Goal: Information Seeking & Learning: Learn about a topic

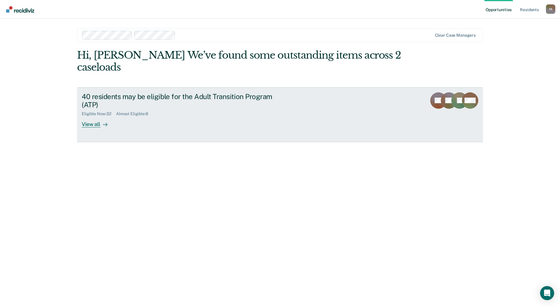
click at [89, 122] on div "View all" at bounding box center [98, 121] width 33 height 11
